Goal: Obtain resource: Download file/media

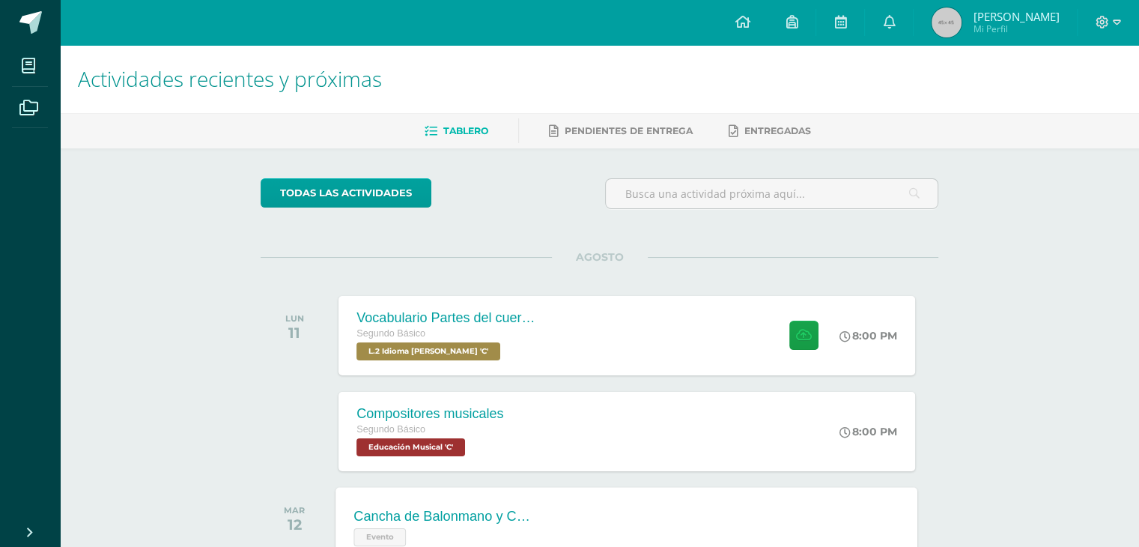
click at [492, 508] on div "Cancha de Balonmano y Contenido" at bounding box center [444, 516] width 181 height 16
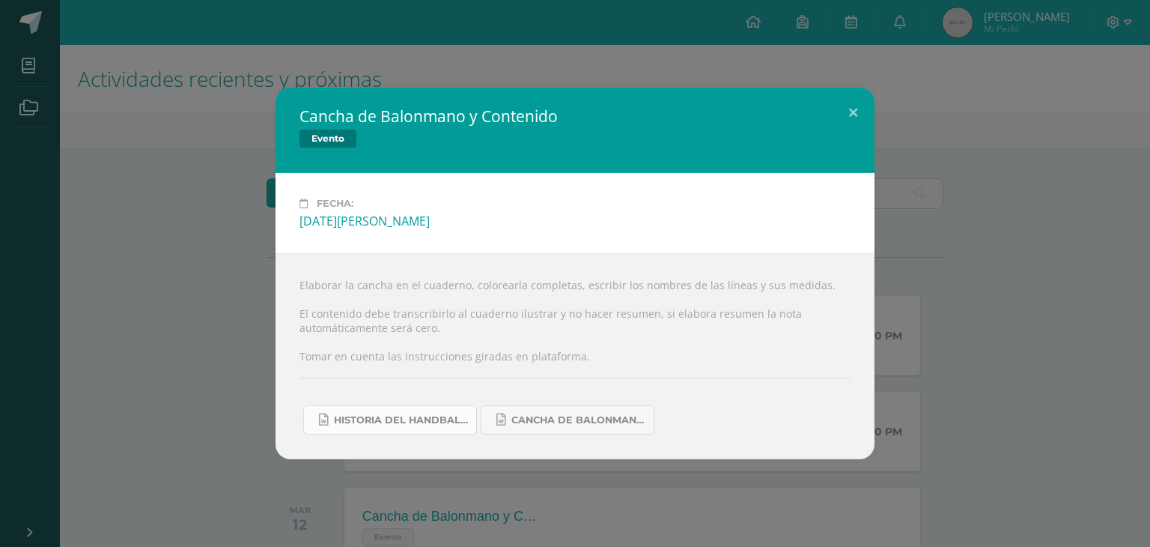
click at [434, 410] on link "Historia del handball.docx" at bounding box center [390, 419] width 174 height 29
click at [525, 418] on span "Cancha de Balonmano.docx" at bounding box center [578, 420] width 135 height 12
click at [965, 429] on div "Cancha de Balonmano y Contenido Evento Fecha: Martes 12 de Agosto Elaborar la c…" at bounding box center [575, 273] width 1138 height 371
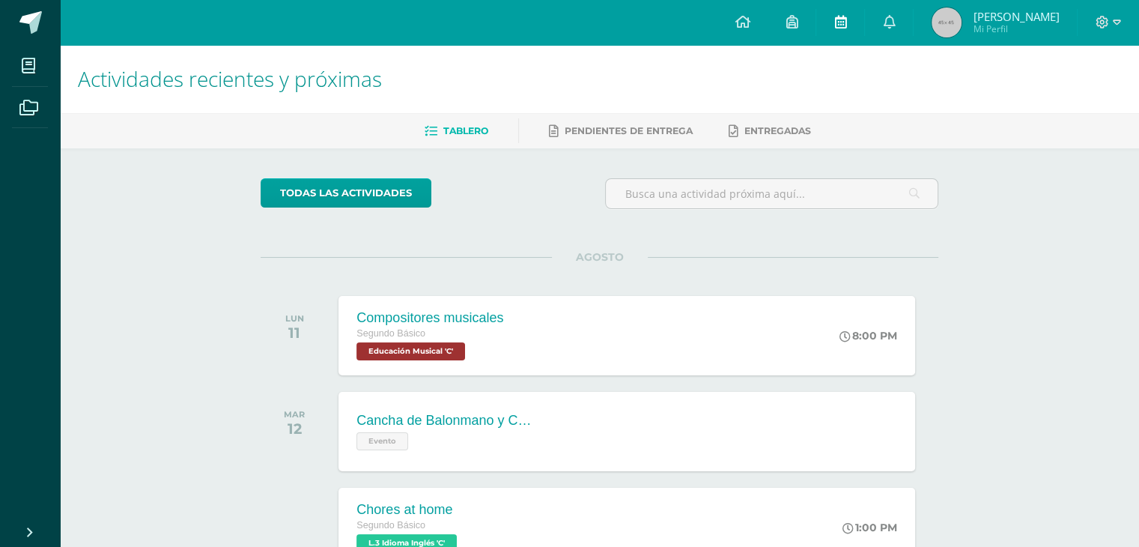
click at [831, 16] on link at bounding box center [840, 22] width 48 height 45
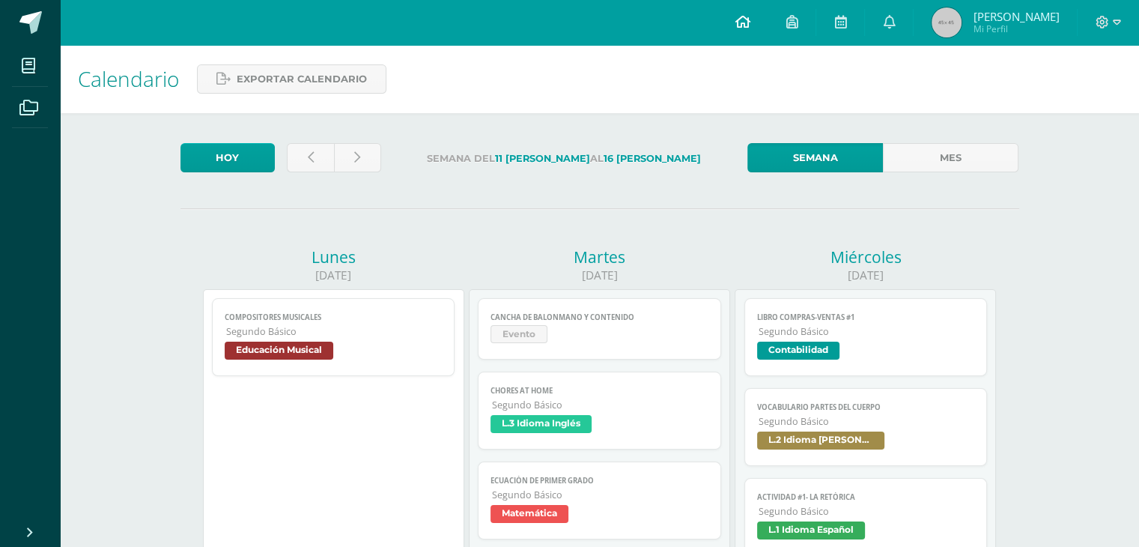
click at [739, 11] on link at bounding box center [742, 22] width 51 height 45
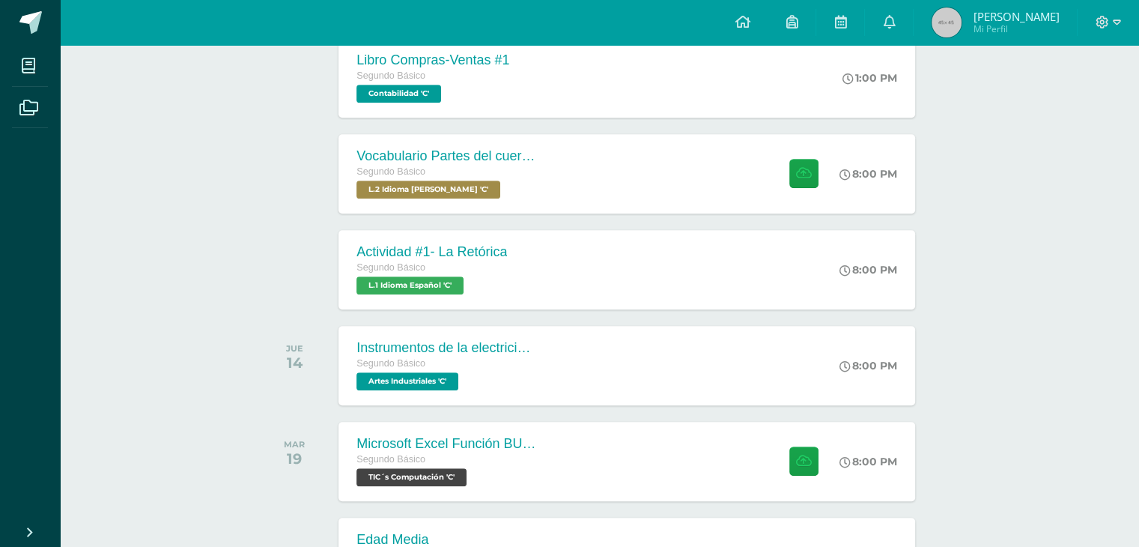
scroll to position [818, 0]
